Goal: Find specific page/section: Find specific page/section

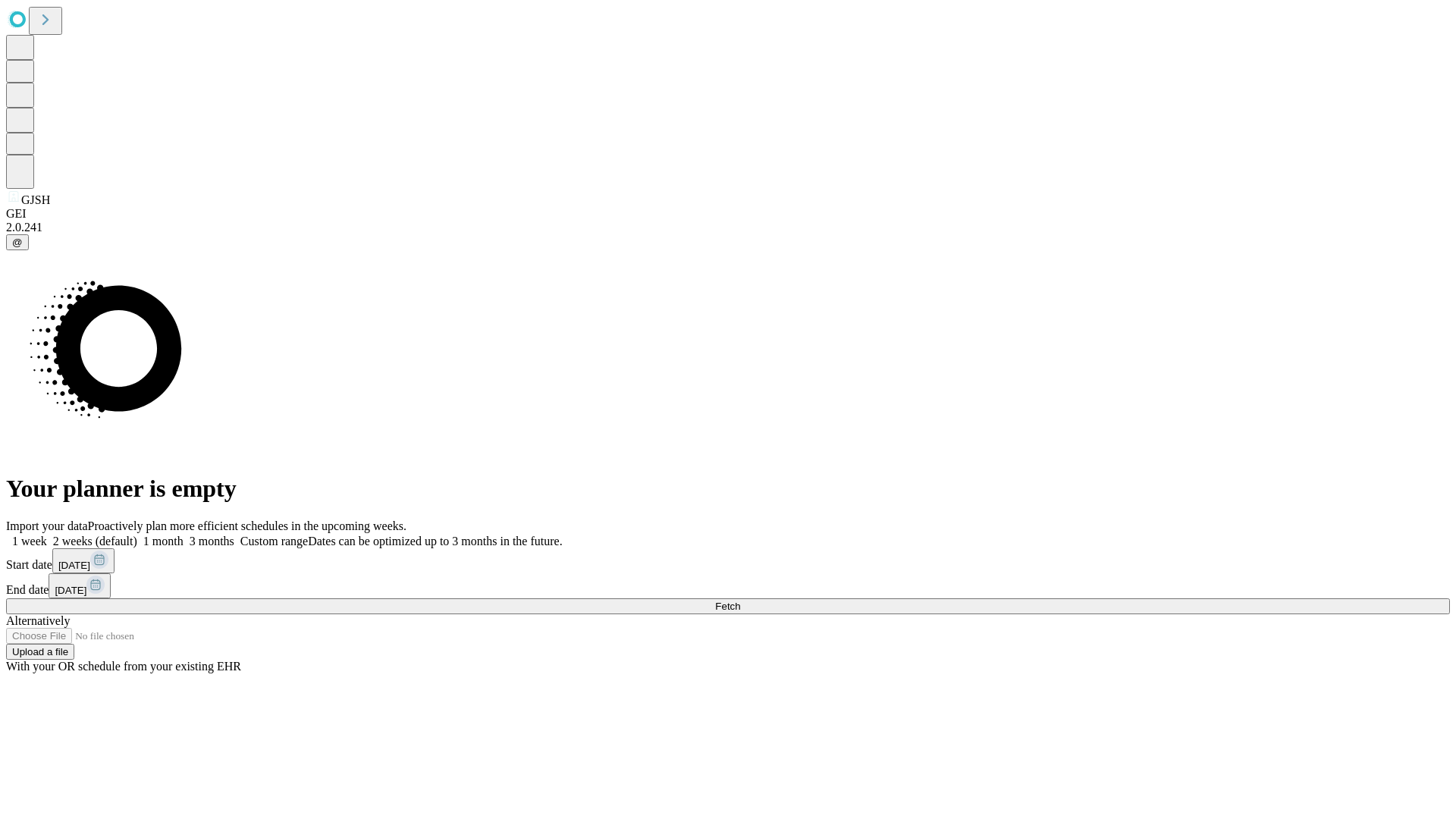
click at [740, 600] on span "Fetch" at bounding box center [728, 606] width 25 height 12
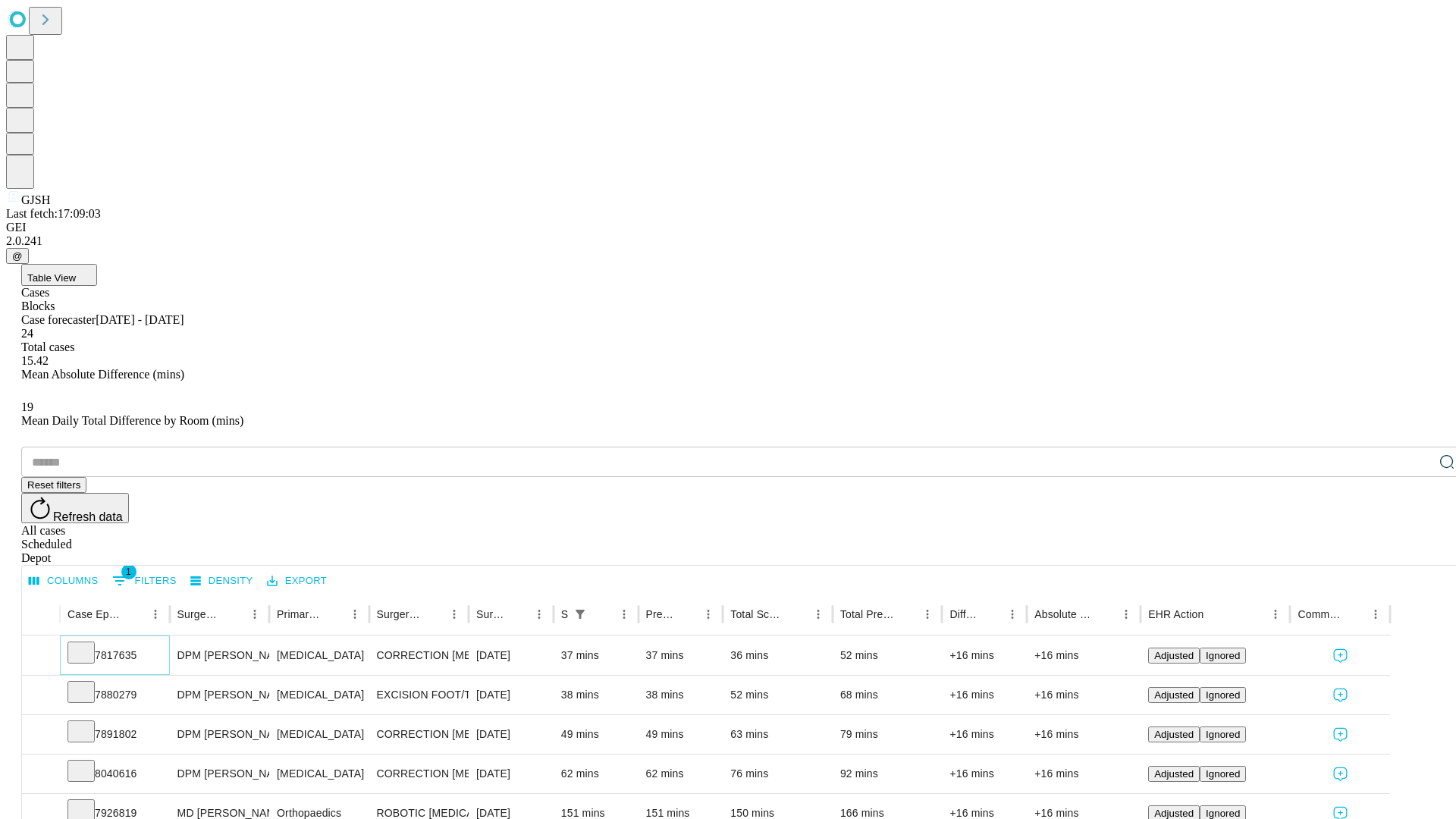
click at [88, 643] on icon at bounding box center [80, 650] width 15 height 15
